Goal: Obtain resource: Download file/media

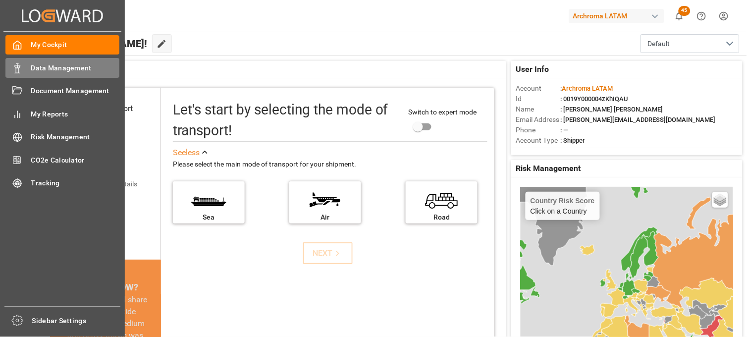
click at [50, 70] on span "Data Management" at bounding box center [75, 68] width 89 height 10
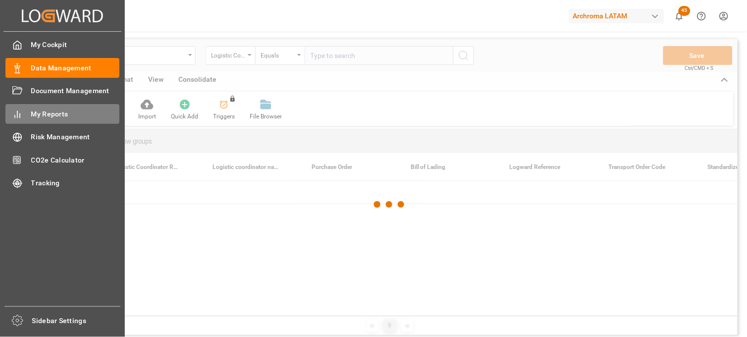
click at [61, 115] on span "My Reports" at bounding box center [75, 114] width 89 height 10
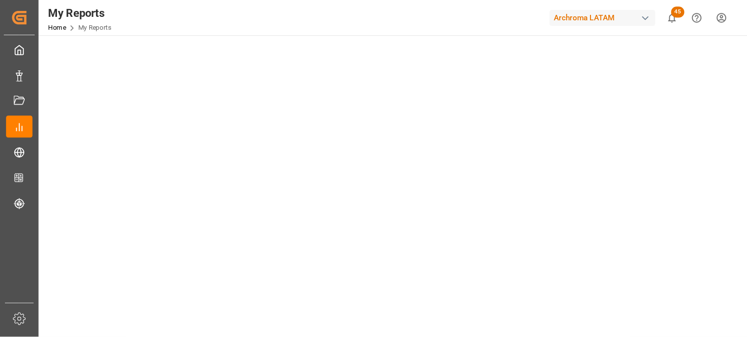
scroll to position [147, 0]
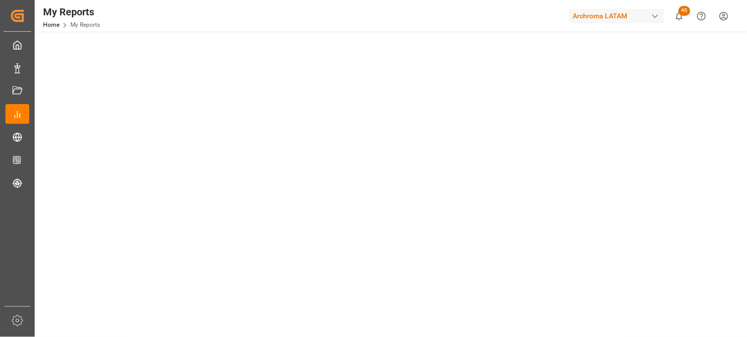
drag, startPoint x: 596, startPoint y: 3, endPoint x: 740, endPoint y: 107, distance: 177.5
click at [740, 107] on main "Select Category Transport Select Report Containers Dashboard Copy Link" at bounding box center [390, 297] width 711 height 813
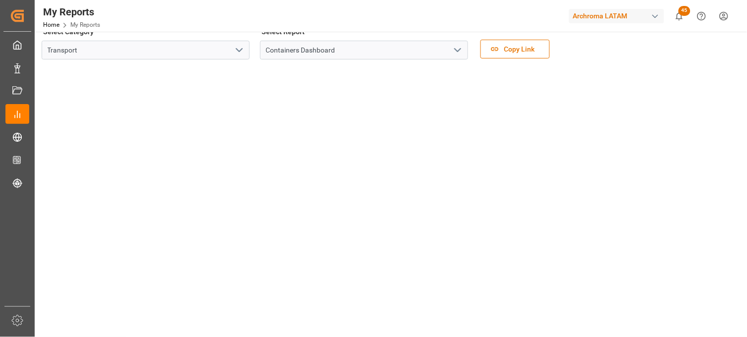
scroll to position [0, 0]
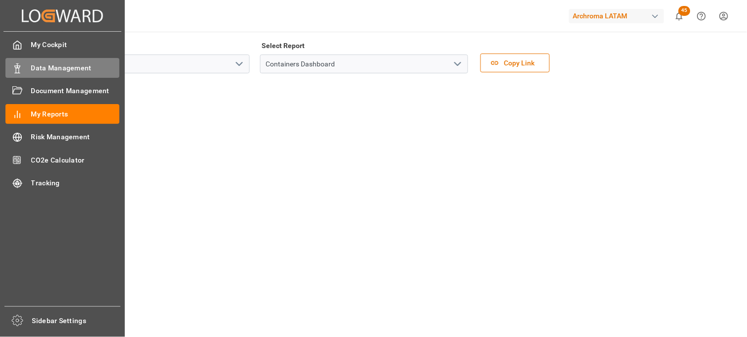
click at [26, 67] on div "Data Management Data Management" at bounding box center [62, 67] width 114 height 19
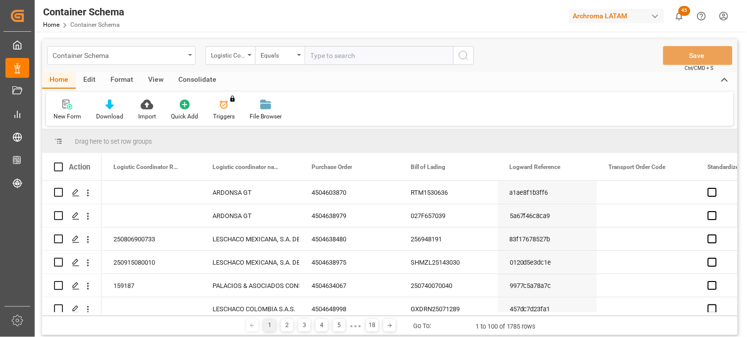
click at [186, 55] on div "Container Schema" at bounding box center [121, 55] width 149 height 19
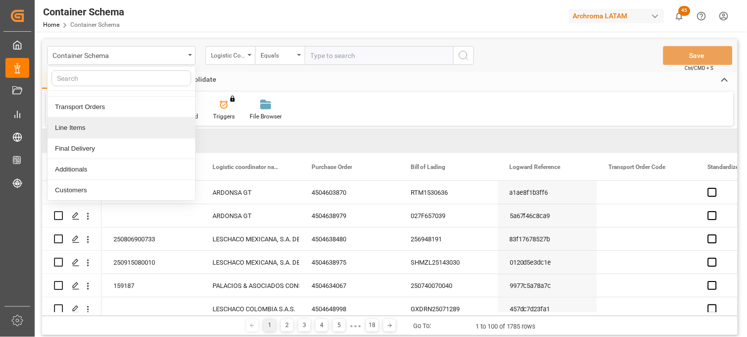
scroll to position [55, 0]
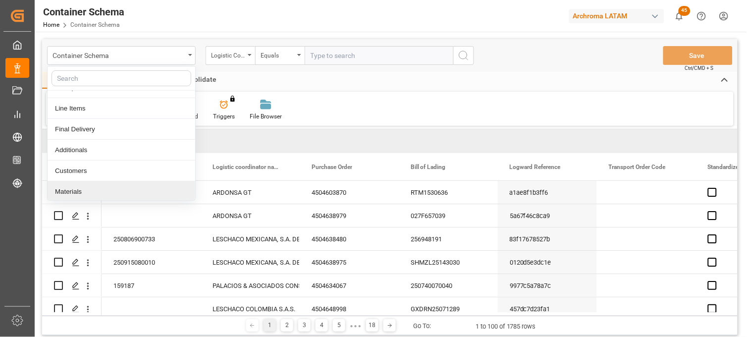
click at [93, 190] on div "Materials" at bounding box center [122, 191] width 148 height 21
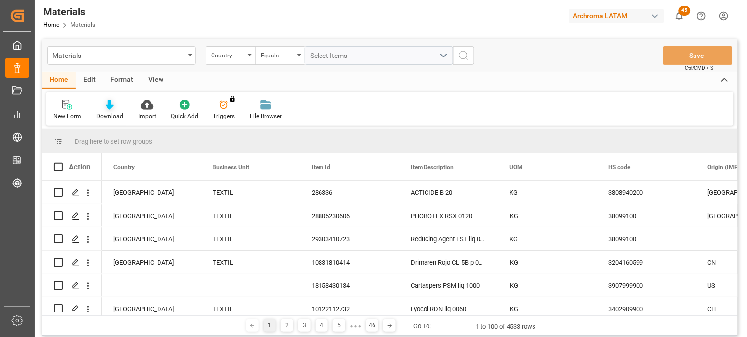
click at [108, 112] on div "Download" at bounding box center [109, 116] width 27 height 9
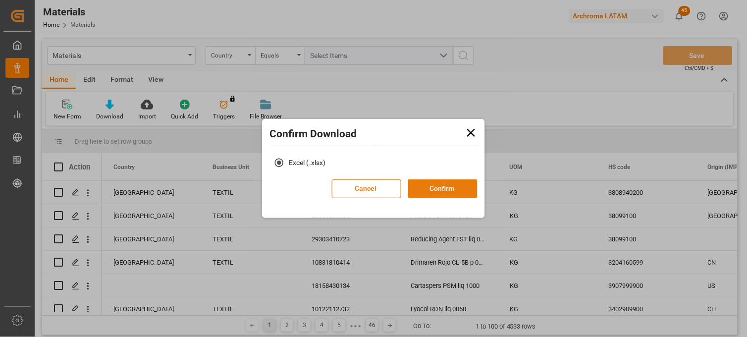
click at [449, 191] on button "Confirm" at bounding box center [442, 188] width 69 height 19
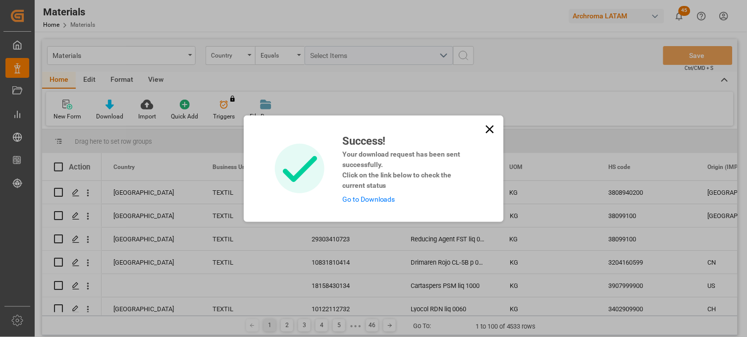
click at [379, 200] on link "Go to Downloads" at bounding box center [368, 199] width 53 height 8
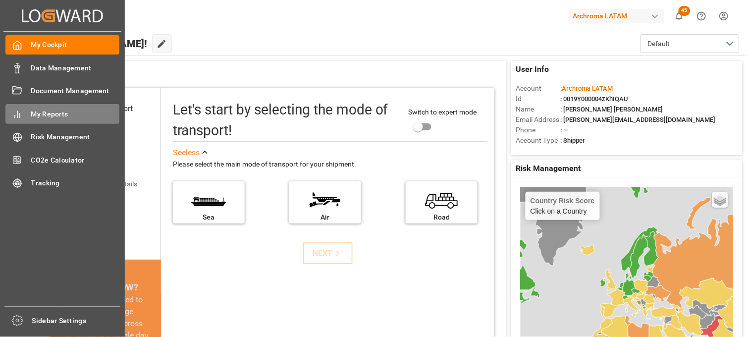
click at [62, 110] on span "My Reports" at bounding box center [75, 114] width 89 height 10
